Goal: Entertainment & Leisure: Consume media (video, audio)

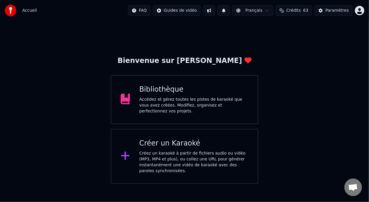
click at [191, 96] on div "Bibliothèque Accédez et gérez toutes les pistes de karaoké que vous avez créées…" at bounding box center [193, 99] width 109 height 29
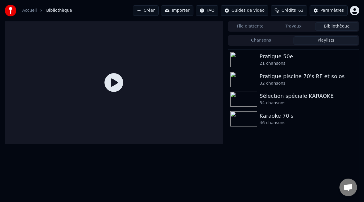
click at [320, 41] on button "Playlists" at bounding box center [326, 40] width 65 height 8
click at [298, 63] on div "21 chansons" at bounding box center [305, 64] width 91 height 6
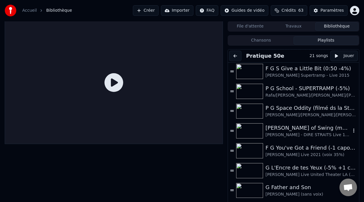
scroll to position [210, 0]
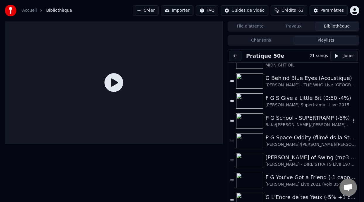
click at [310, 119] on div "P G School - SUPERTRAMP (-5%)" at bounding box center [309, 118] width 86 height 8
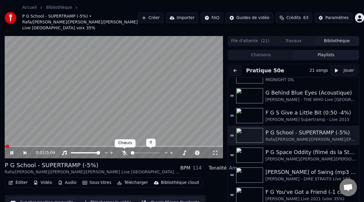
click at [124, 152] on icon at bounding box center [125, 153] width 6 height 5
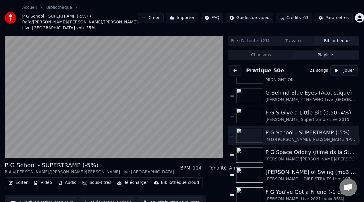
scroll to position [23, 0]
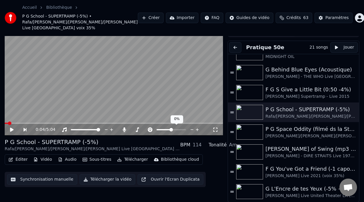
click at [170, 129] on span at bounding box center [172, 130] width 4 height 4
click at [170, 131] on span at bounding box center [170, 130] width 4 height 4
click at [142, 129] on span at bounding box center [136, 129] width 11 height 1
click at [141, 129] on span at bounding box center [143, 130] width 4 height 4
click at [141, 132] on span at bounding box center [142, 130] width 4 height 4
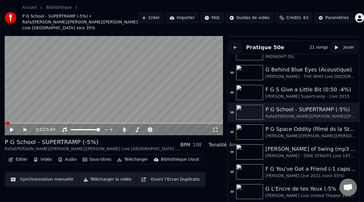
click at [6, 123] on span at bounding box center [5, 123] width 1 height 1
click at [11, 128] on icon at bounding box center [12, 130] width 4 height 4
click at [143, 129] on span at bounding box center [144, 130] width 4 height 4
click at [11, 129] on icon at bounding box center [12, 130] width 4 height 4
click at [8, 124] on div "0:48 / 5:04" at bounding box center [114, 130] width 218 height 12
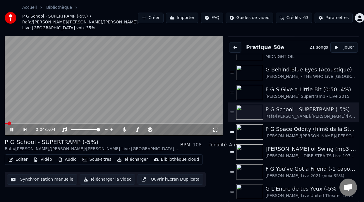
click at [7, 123] on span at bounding box center [6, 123] width 3 height 1
click at [11, 129] on icon at bounding box center [12, 130] width 4 height 4
click at [143, 129] on span at bounding box center [143, 130] width 4 height 4
click at [168, 129] on span at bounding box center [170, 130] width 4 height 4
click at [169, 129] on span at bounding box center [170, 130] width 4 height 4
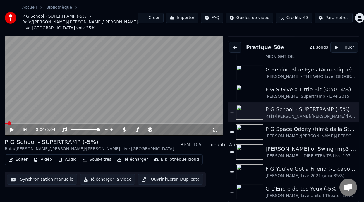
click at [7, 123] on span at bounding box center [6, 123] width 3 height 1
click at [5, 123] on span at bounding box center [5, 123] width 1 height 1
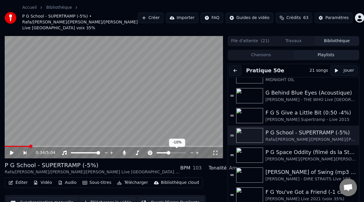
click at [168, 153] on span at bounding box center [169, 153] width 4 height 4
click at [7, 146] on span at bounding box center [6, 146] width 2 height 1
click at [6, 146] on span at bounding box center [6, 146] width 2 height 1
click at [5, 146] on span at bounding box center [7, 147] width 4 height 4
click at [11, 152] on icon at bounding box center [12, 153] width 4 height 4
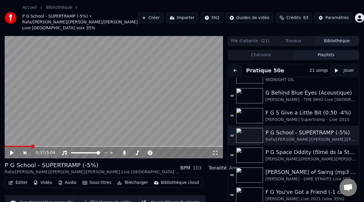
scroll to position [23, 0]
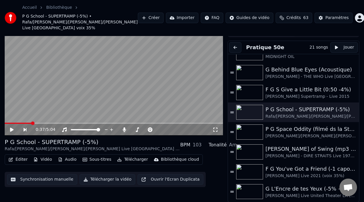
click at [7, 123] on span at bounding box center [18, 123] width 27 height 1
click at [168, 129] on span at bounding box center [168, 130] width 4 height 4
click at [6, 123] on span at bounding box center [13, 123] width 16 height 1
click at [11, 128] on icon at bounding box center [12, 130] width 4 height 4
click at [166, 129] on span at bounding box center [161, 129] width 9 height 1
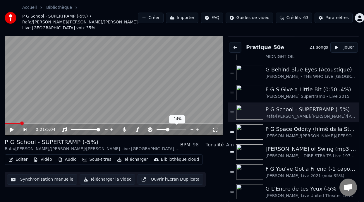
click at [167, 129] on span at bounding box center [168, 130] width 4 height 4
click at [7, 123] on span at bounding box center [13, 123] width 16 height 1
click at [6, 123] on span at bounding box center [6, 123] width 3 height 1
click at [7, 123] on span at bounding box center [20, 123] width 31 height 1
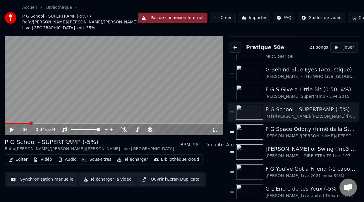
scroll to position [35, 0]
click at [226, 200] on div "0:34 / 5:04 P G School - SUPERTRAMP (-5%) Rafa/[PERSON_NAME]/[PERSON_NAME]/[PER…" at bounding box center [182, 107] width 364 height 190
